Goal: Information Seeking & Learning: Learn about a topic

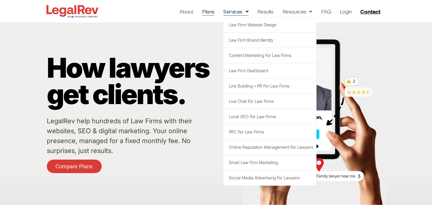
click at [210, 13] on link "Plans" at bounding box center [208, 11] width 12 height 8
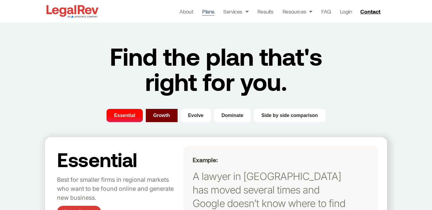
click at [162, 118] on span "Growth" at bounding box center [161, 115] width 17 height 7
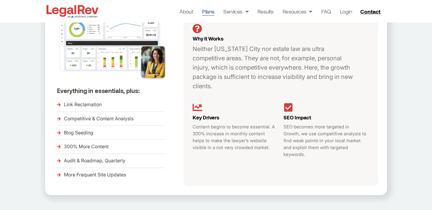
scroll to position [37, 0]
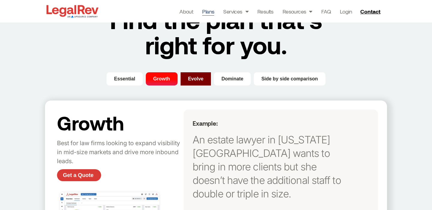
click at [194, 81] on span "Evolve" at bounding box center [196, 78] width 16 height 7
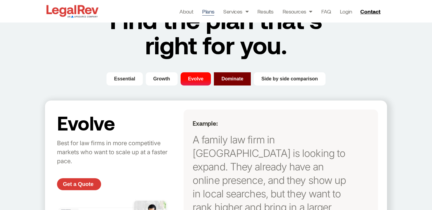
click at [222, 78] on span "Dominate" at bounding box center [233, 78] width 22 height 7
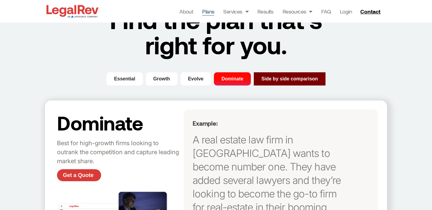
click at [263, 80] on span "Side by side comparison" at bounding box center [290, 78] width 57 height 7
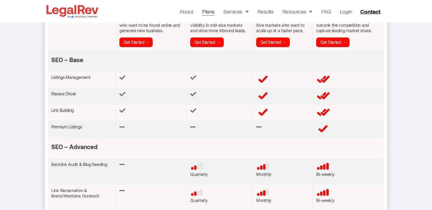
scroll to position [0, 0]
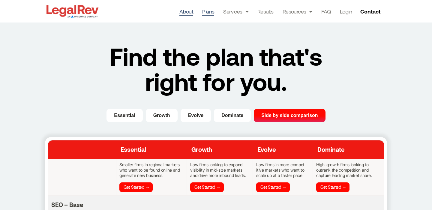
click at [188, 9] on link "About" at bounding box center [187, 11] width 14 height 8
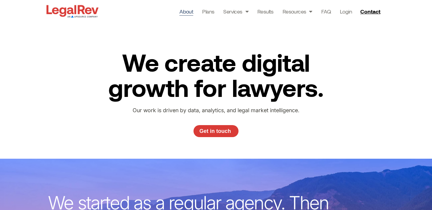
click at [110, 95] on h2 "We create digital growth for lawyers." at bounding box center [216, 75] width 240 height 50
click at [91, 16] on img at bounding box center [72, 11] width 55 height 15
